Goal: Task Accomplishment & Management: Manage account settings

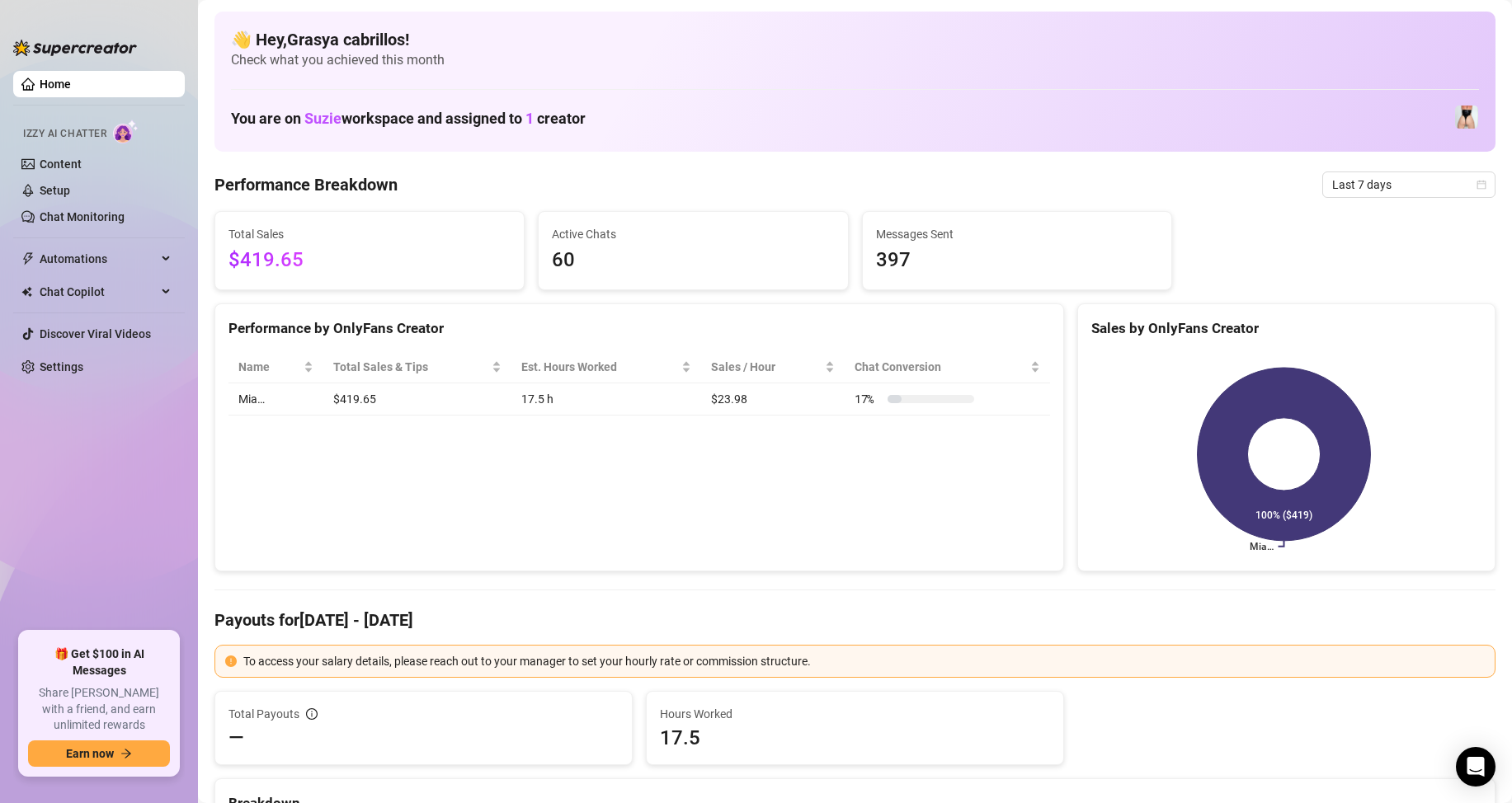
click at [103, 125] on div "Izzy AI Chatter" at bounding box center [97, 132] width 148 height 24
click at [103, 132] on span "Izzy AI Chatter" at bounding box center [64, 133] width 84 height 16
click at [70, 188] on link "Setup" at bounding box center [54, 190] width 30 height 13
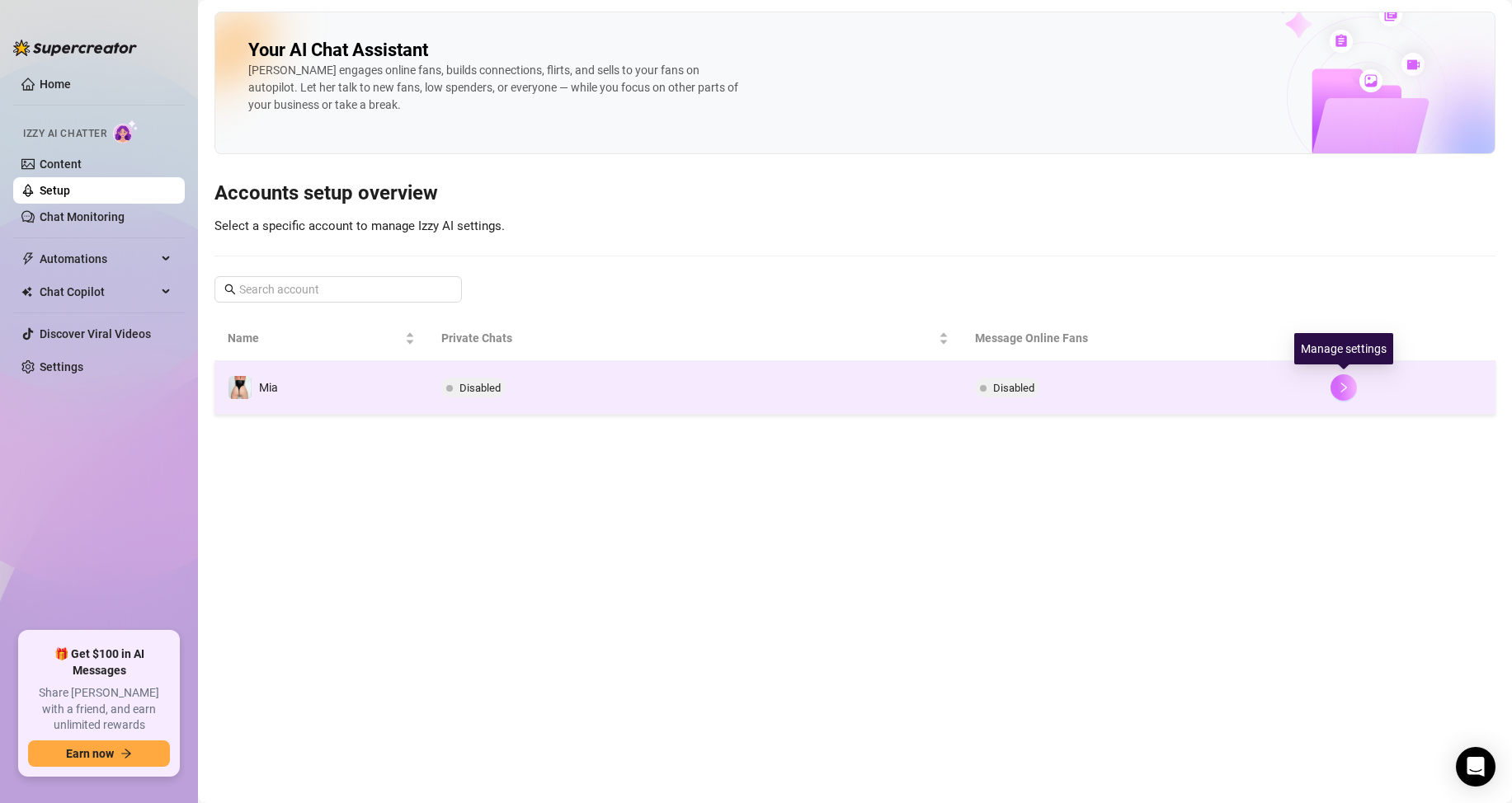
click at [1349, 394] on icon "right" at bounding box center [1344, 387] width 12 height 12
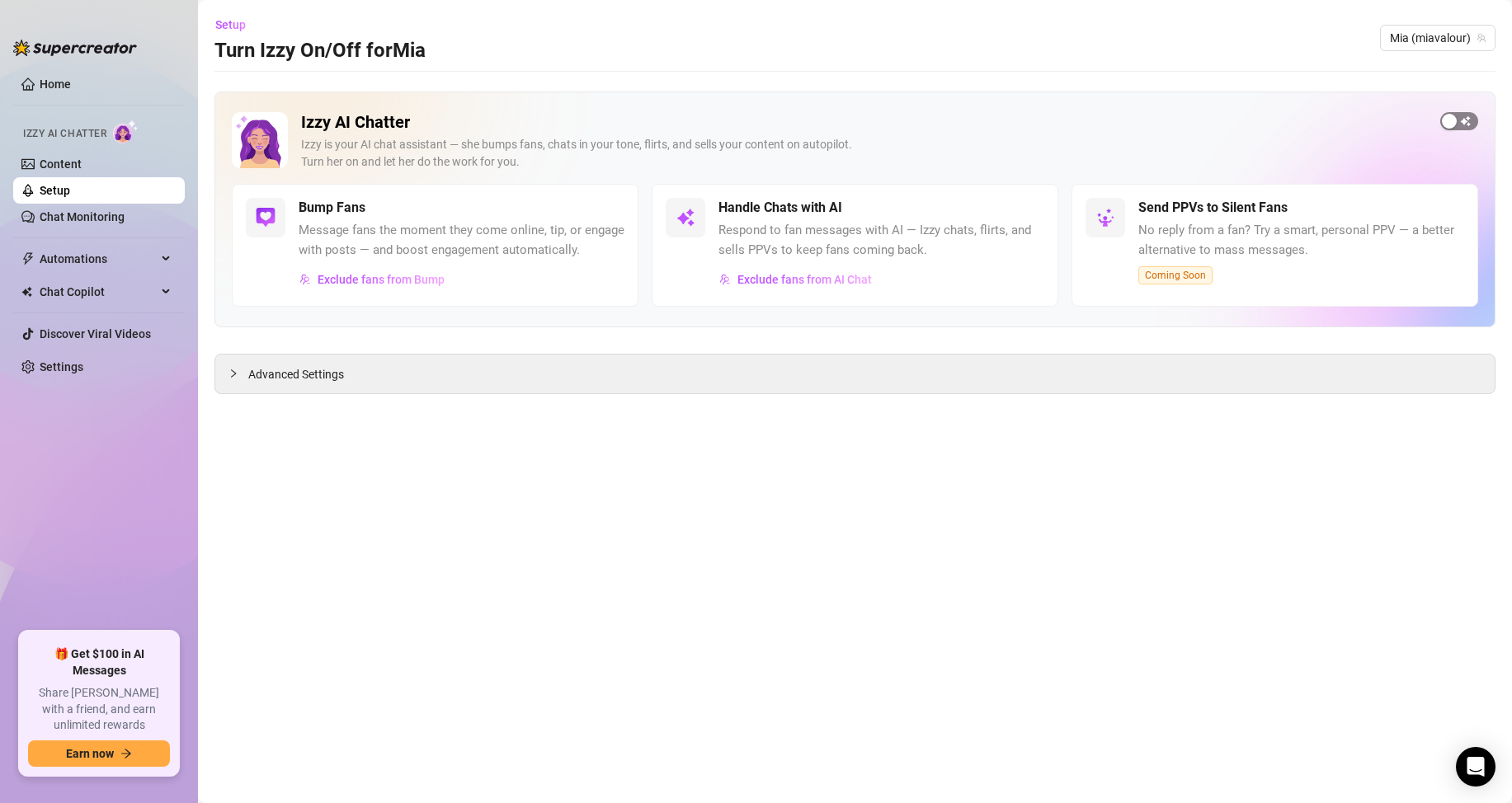
click at [1453, 120] on div "button" at bounding box center [1449, 121] width 15 height 15
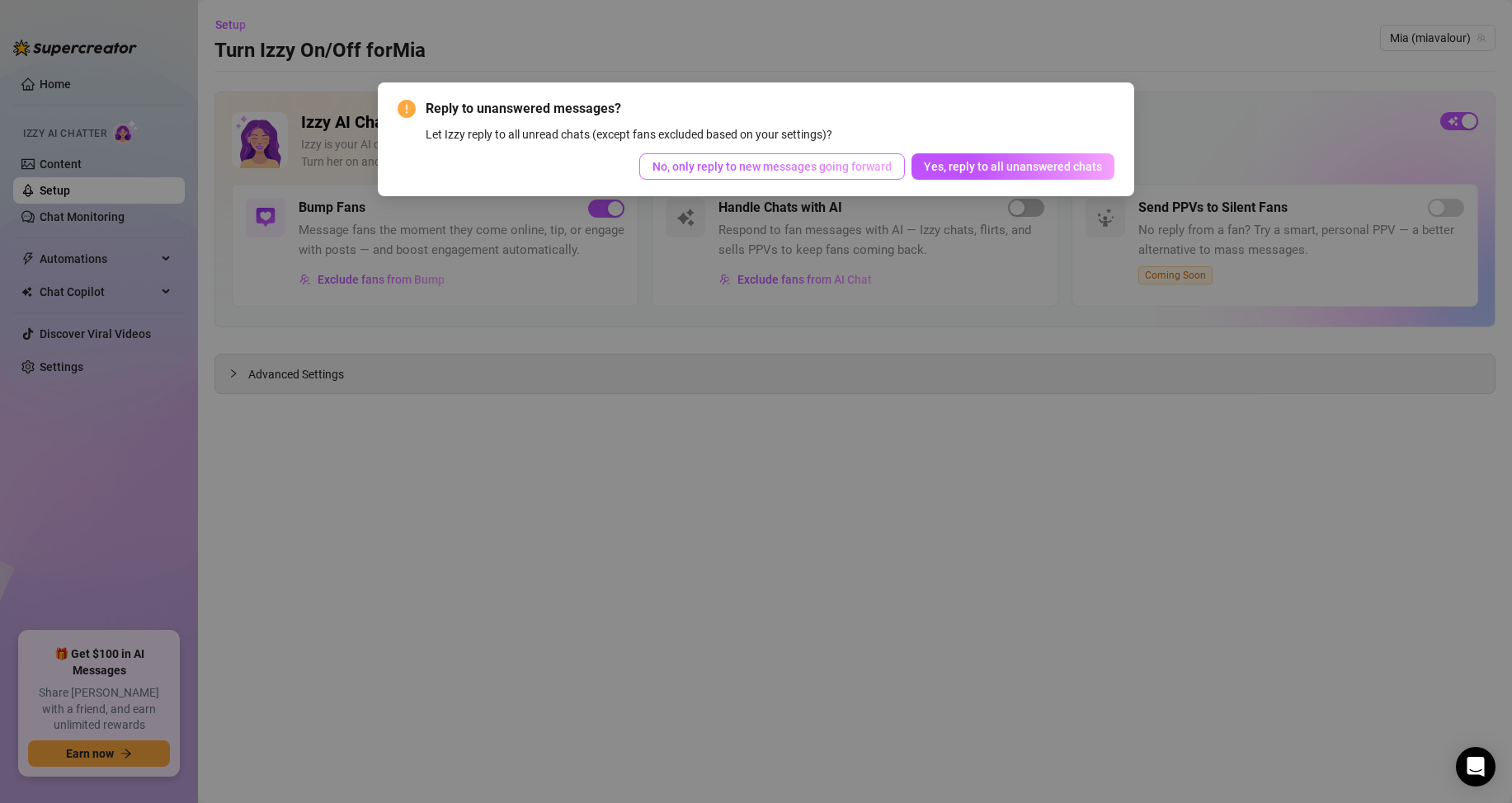
click at [843, 164] on span "No, only reply to new messages going forward" at bounding box center [772, 166] width 239 height 13
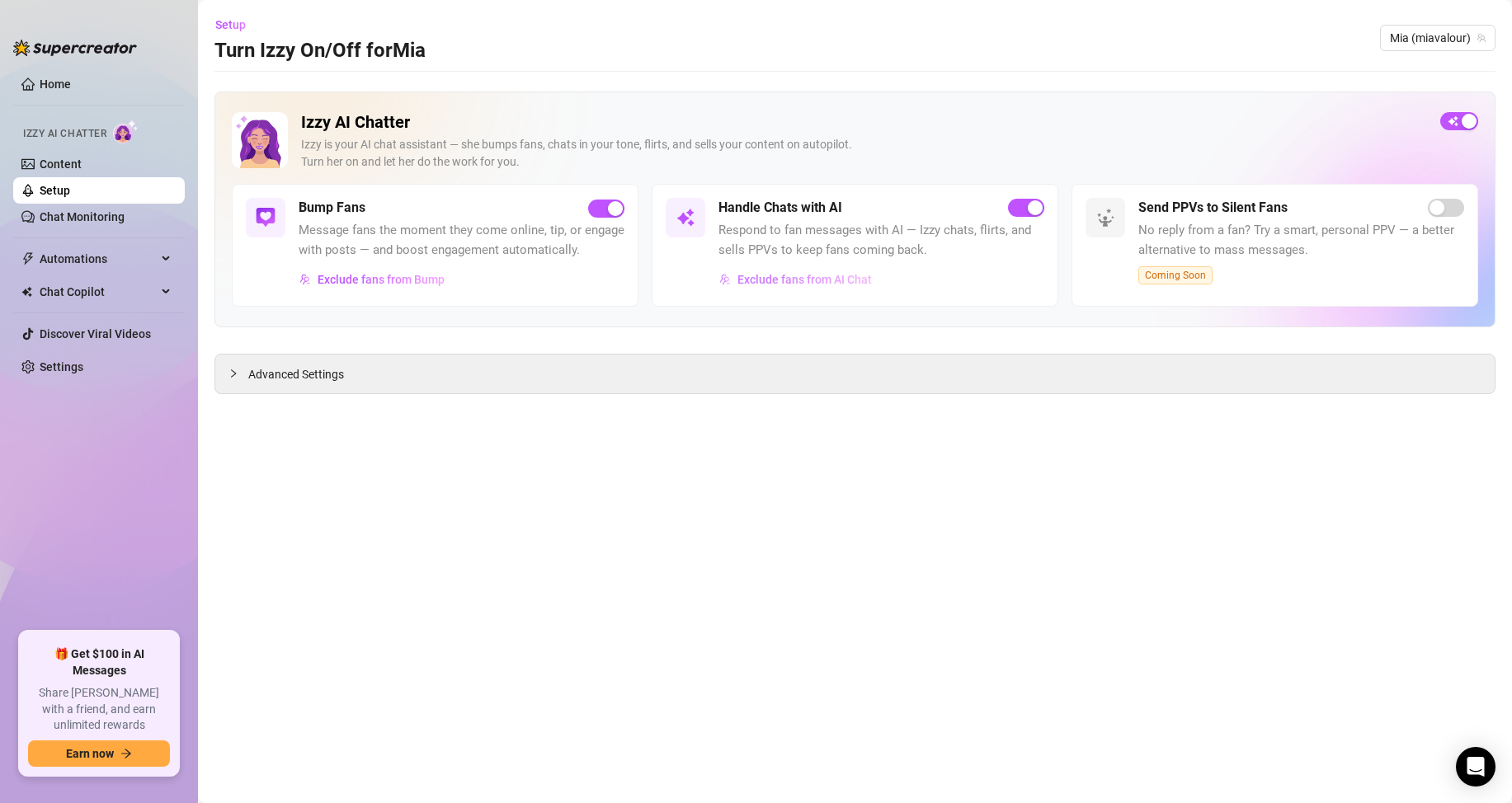
click at [782, 280] on span "Exclude fans from AI Chat" at bounding box center [805, 280] width 134 height 13
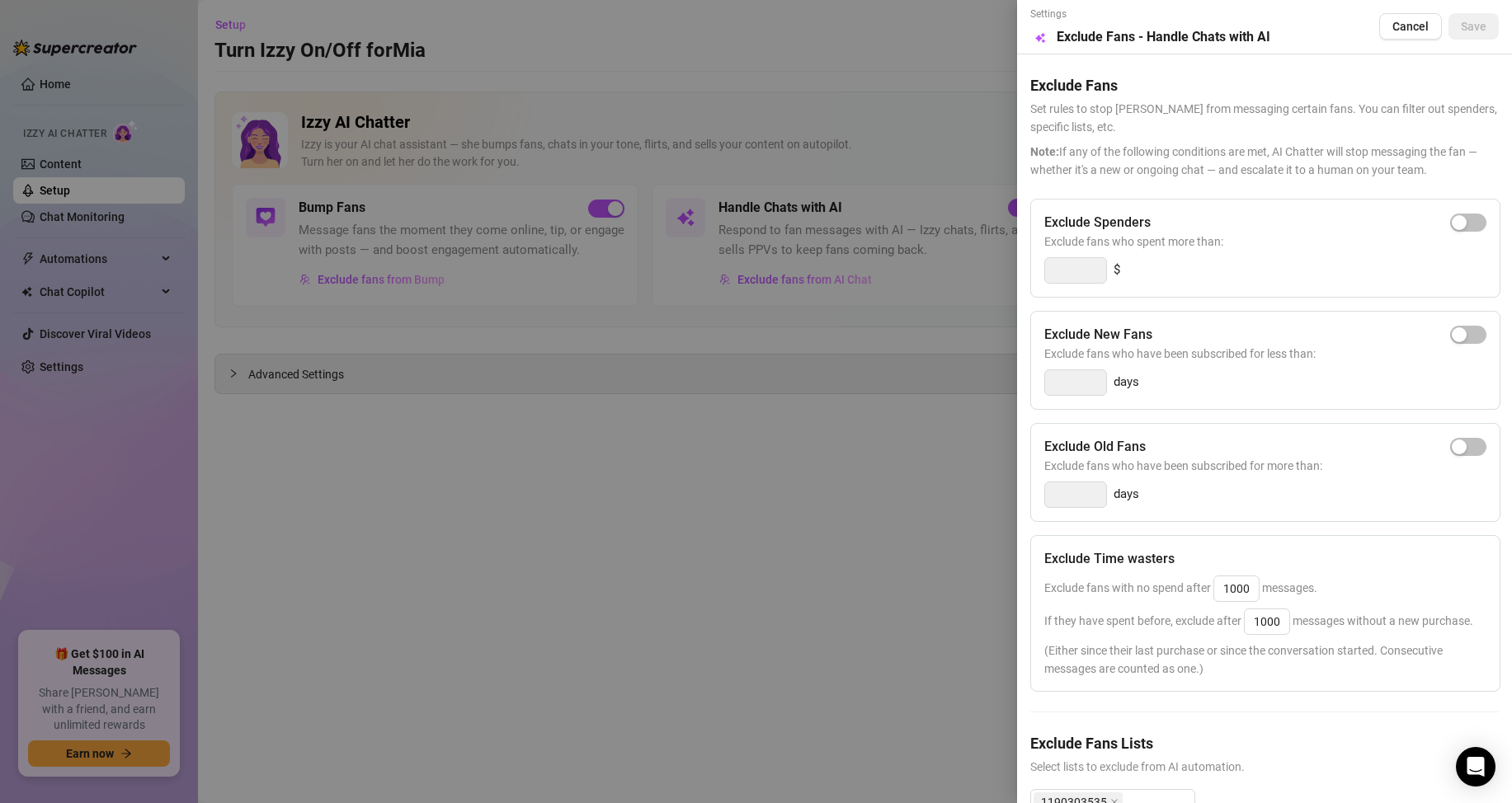
click at [921, 467] on div at bounding box center [756, 401] width 1512 height 803
